Goal: Obtain resource: Download file/media

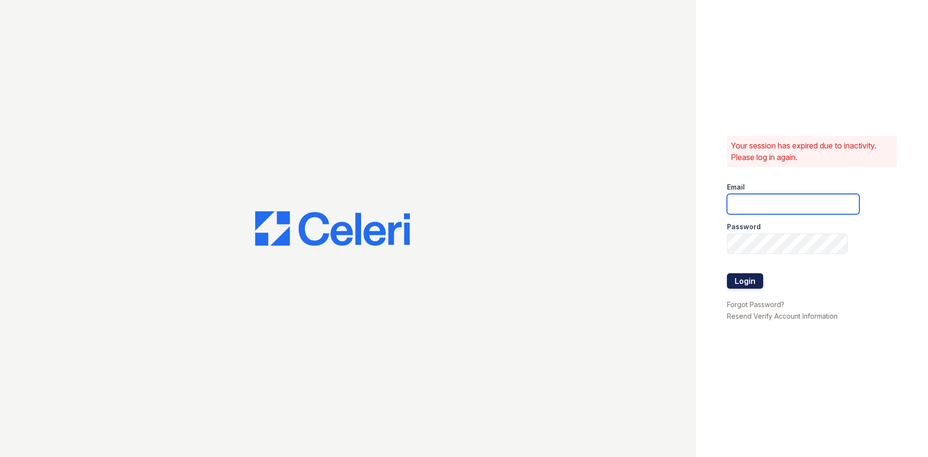
type input "puerto1@cafmanagement.com"
click at [741, 278] on button "Login" at bounding box center [745, 280] width 36 height 15
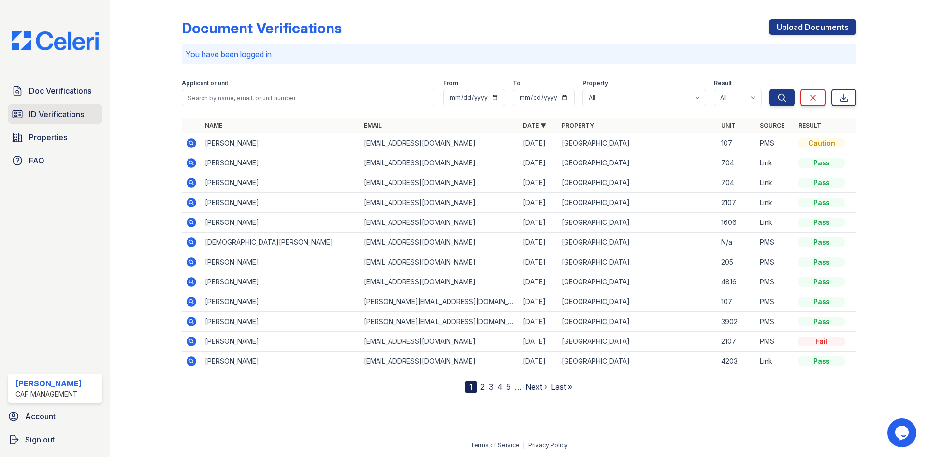
click at [76, 117] on span "ID Verifications" at bounding box center [56, 114] width 55 height 12
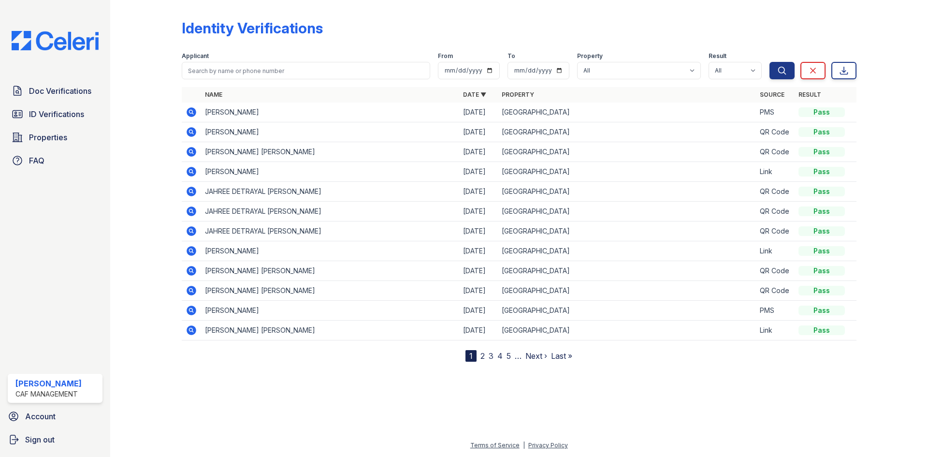
click at [192, 252] on icon at bounding box center [192, 251] width 12 height 12
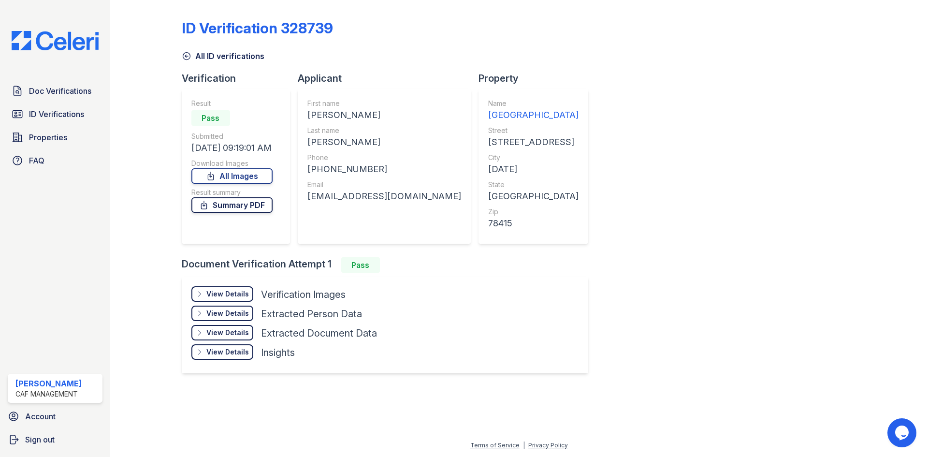
click at [245, 201] on link "Summary PDF" at bounding box center [231, 204] width 81 height 15
